Goal: Task Accomplishment & Management: Manage account settings

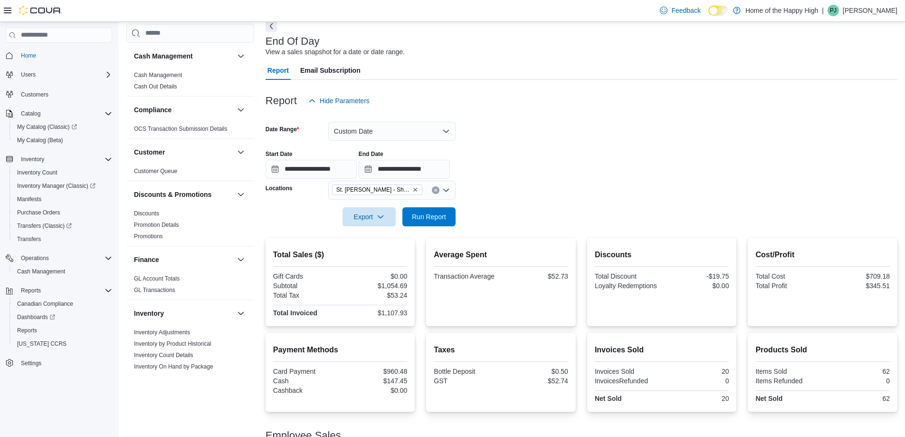
scroll to position [475, 0]
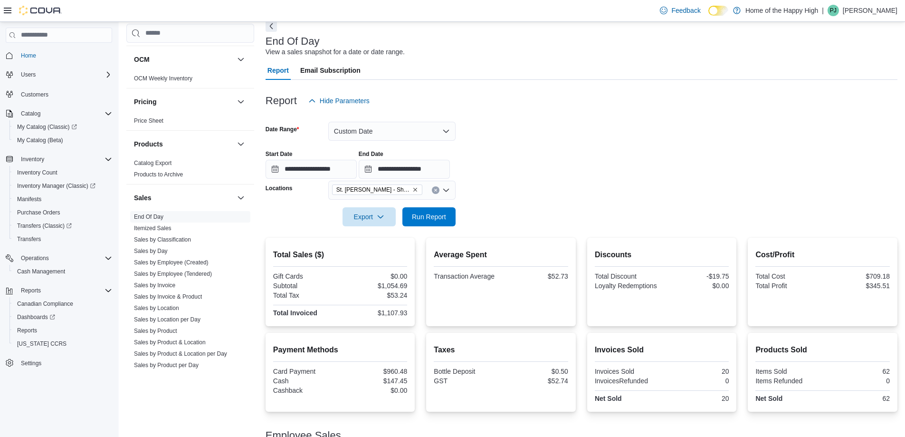
click at [871, 12] on p "[PERSON_NAME]" at bounding box center [870, 10] width 55 height 11
click at [828, 91] on span "Sign Out" at bounding box center [836, 93] width 26 height 10
